Goal: Check status: Check status

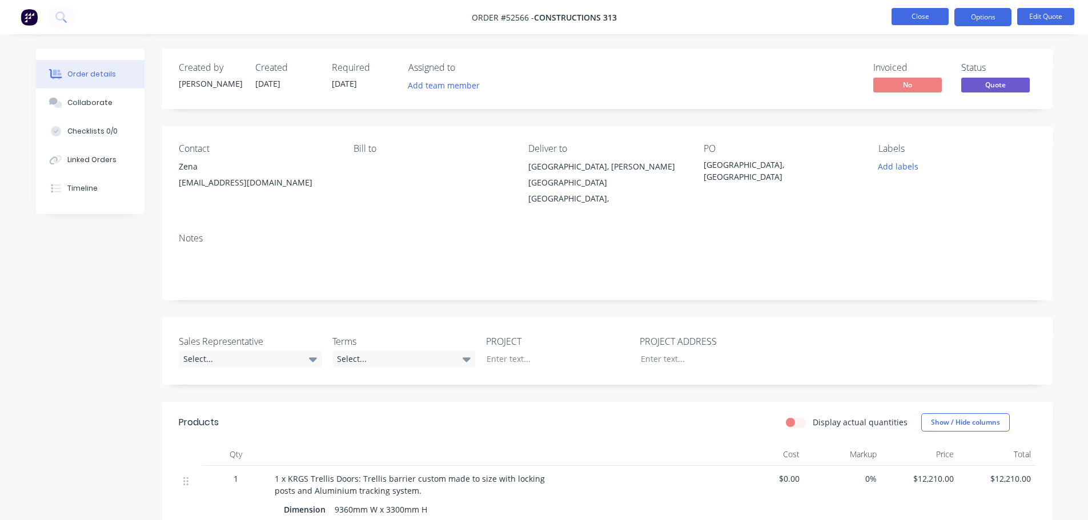
click at [918, 15] on button "Close" at bounding box center [920, 16] width 57 height 17
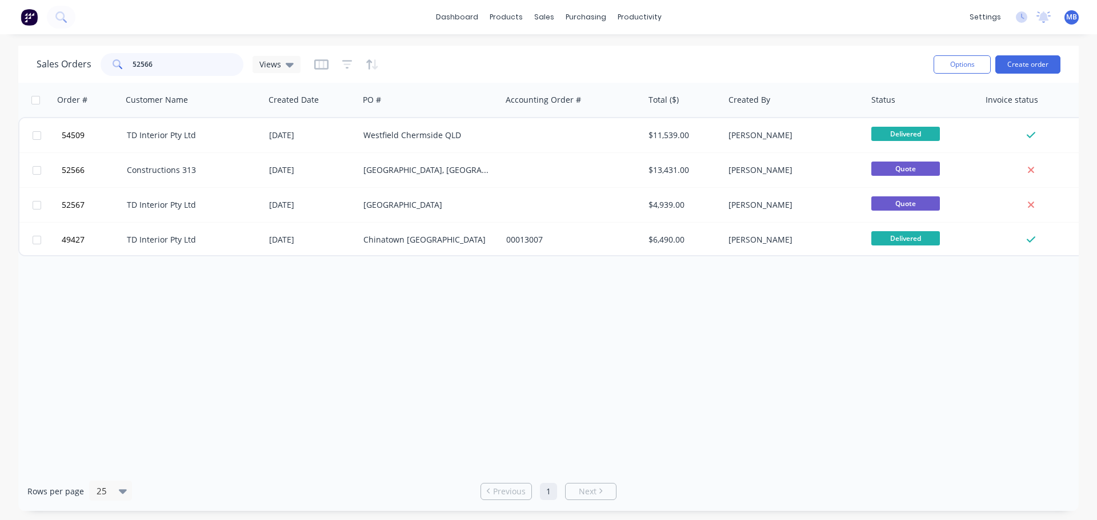
drag, startPoint x: 189, startPoint y: 67, endPoint x: 0, endPoint y: 26, distance: 193.1
click at [0, 37] on div "dashboard products sales purchasing productivity dashboard products Product Cat…" at bounding box center [548, 260] width 1097 height 520
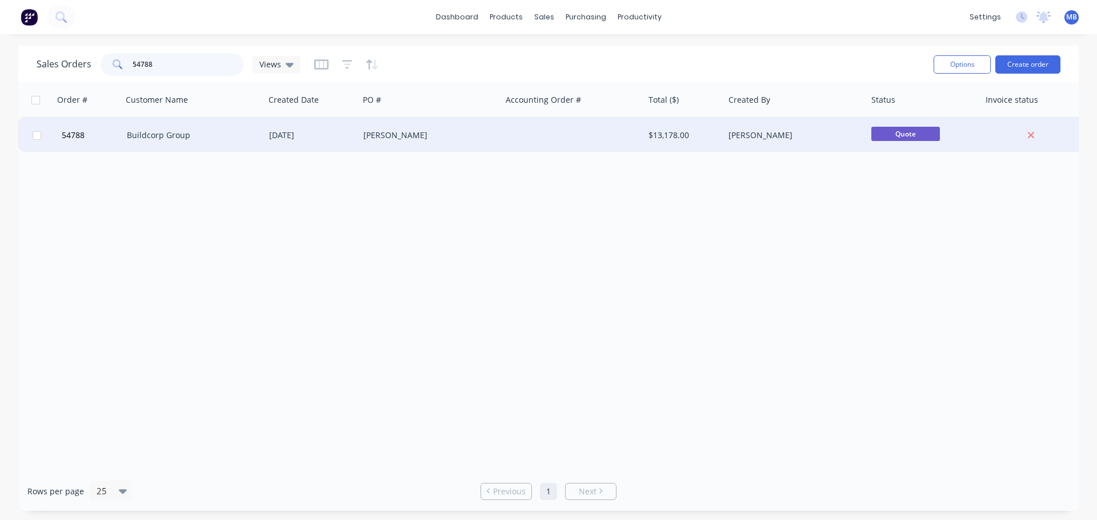
type input "54788"
click at [421, 133] on div "[PERSON_NAME]" at bounding box center [426, 135] width 127 height 11
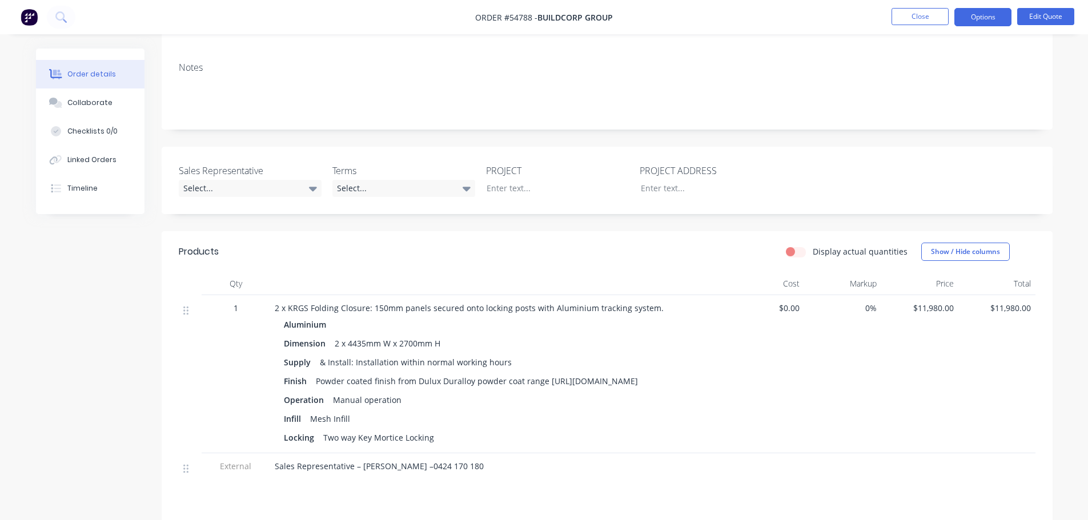
scroll to position [171, 0]
click at [909, 21] on button "Close" at bounding box center [920, 16] width 57 height 17
